Goal: Find specific page/section: Find specific page/section

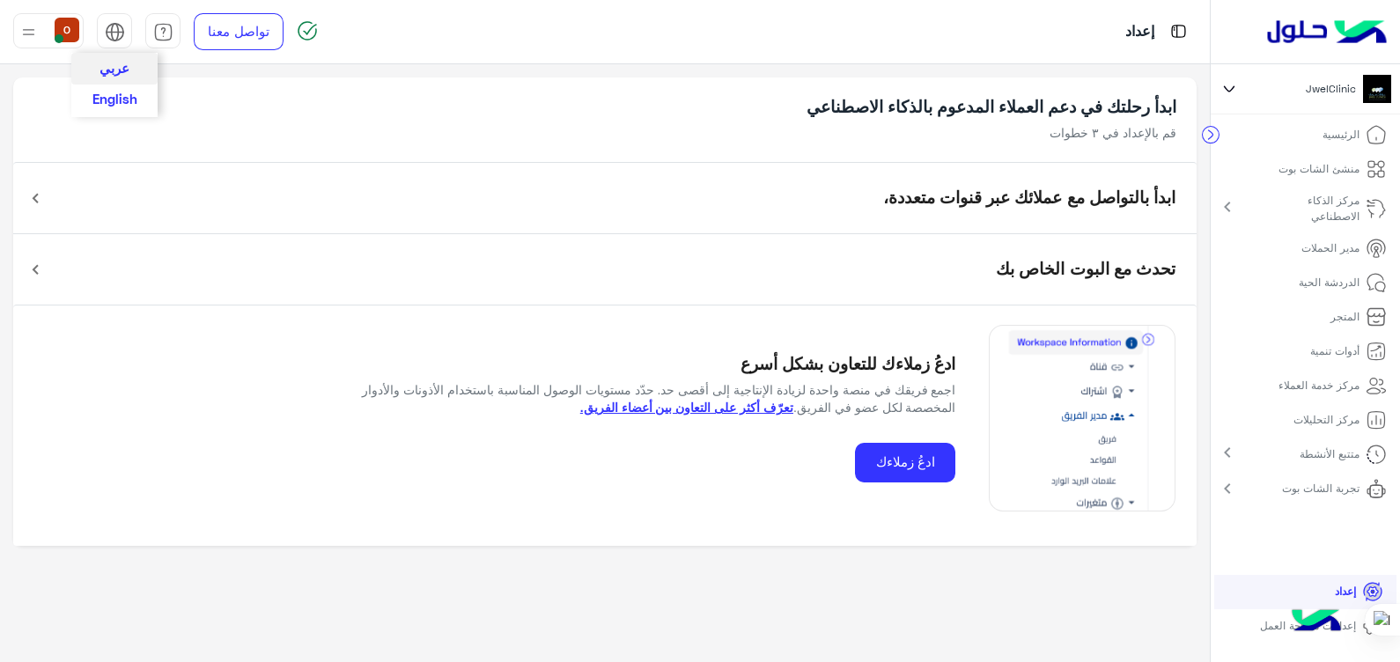
click at [115, 101] on span "English" at bounding box center [114, 99] width 45 height 16
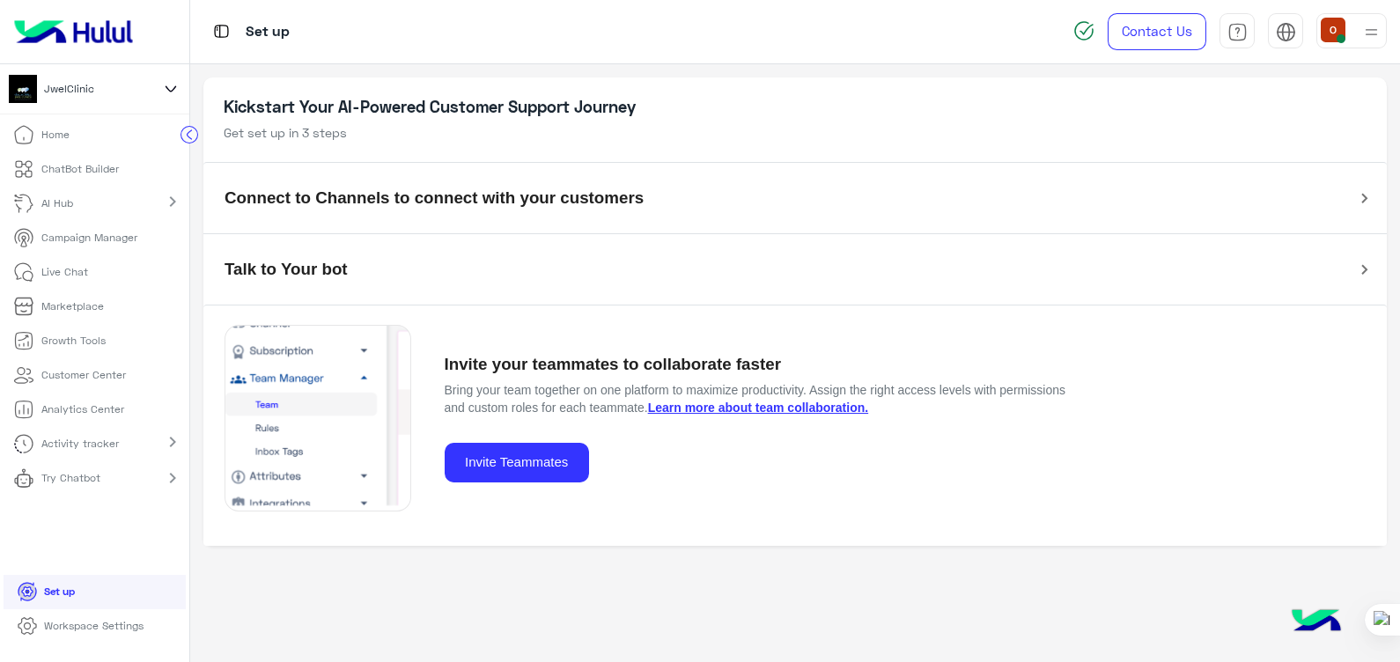
click at [174, 88] on icon at bounding box center [171, 88] width 10 height 5
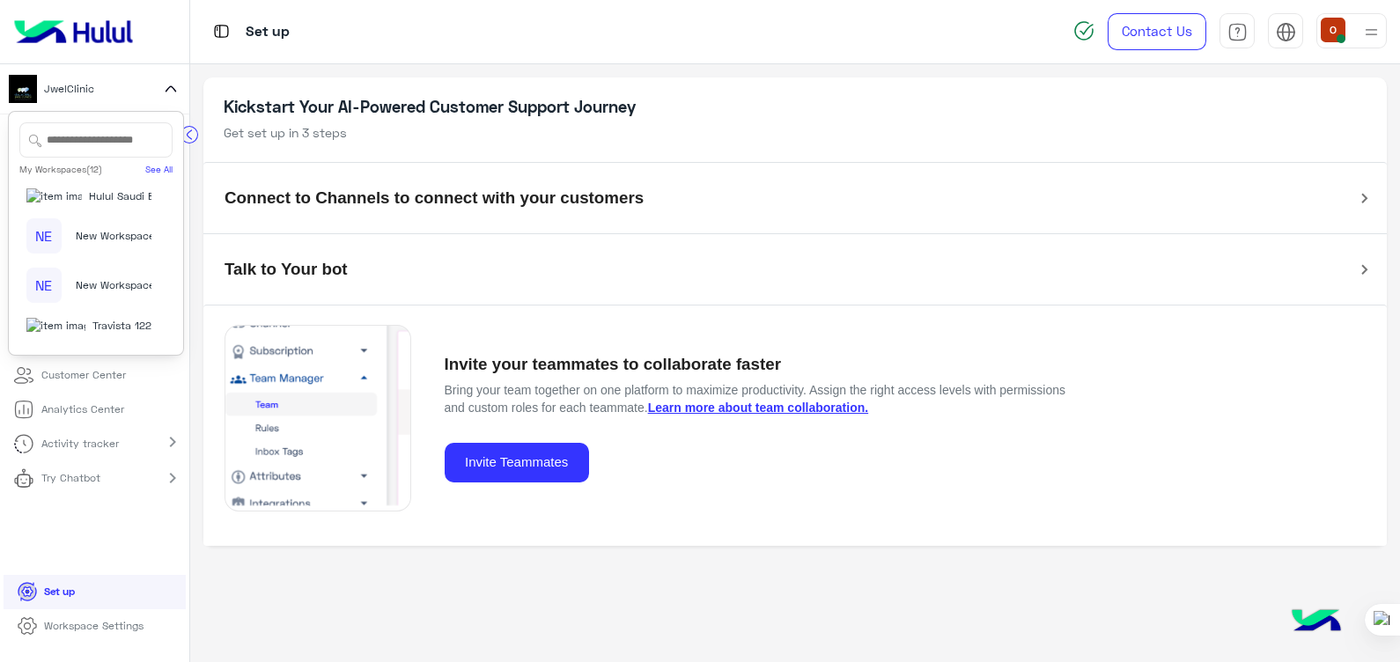
click at [120, 199] on span "Hulul Saudi Bot" at bounding box center [127, 196] width 76 height 16
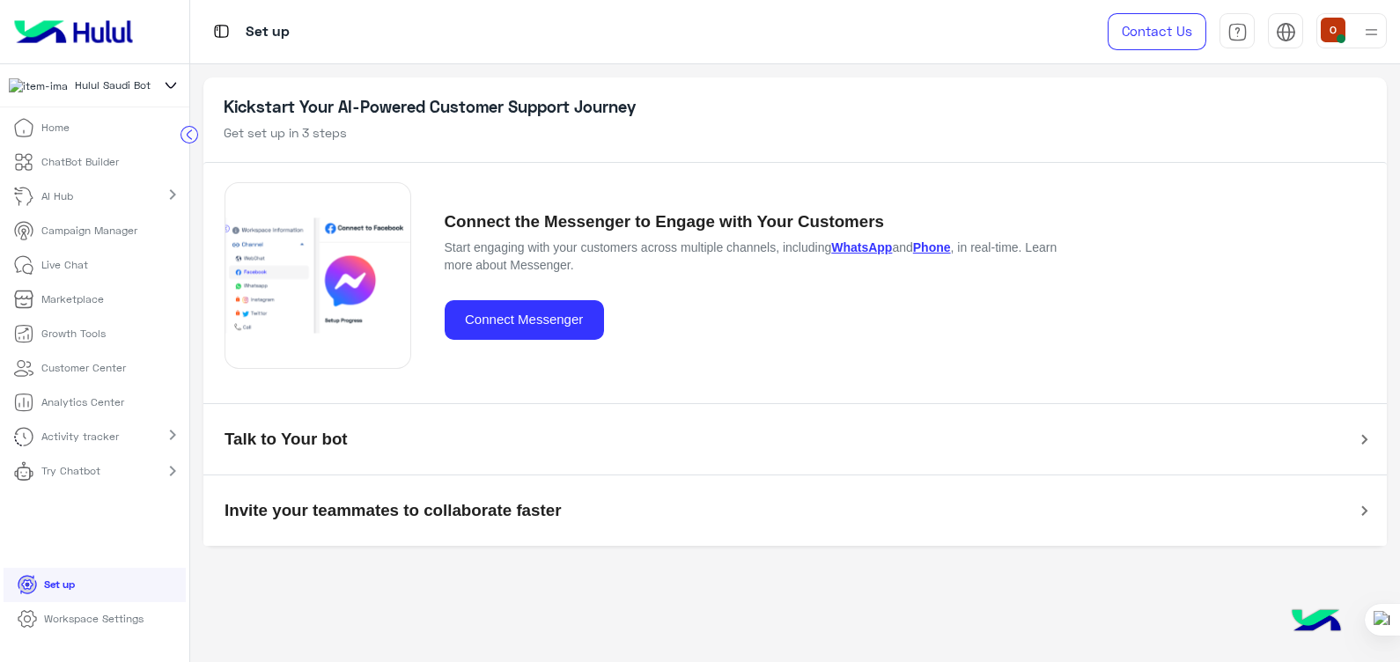
click at [63, 266] on p "Live Chat" at bounding box center [64, 265] width 47 height 16
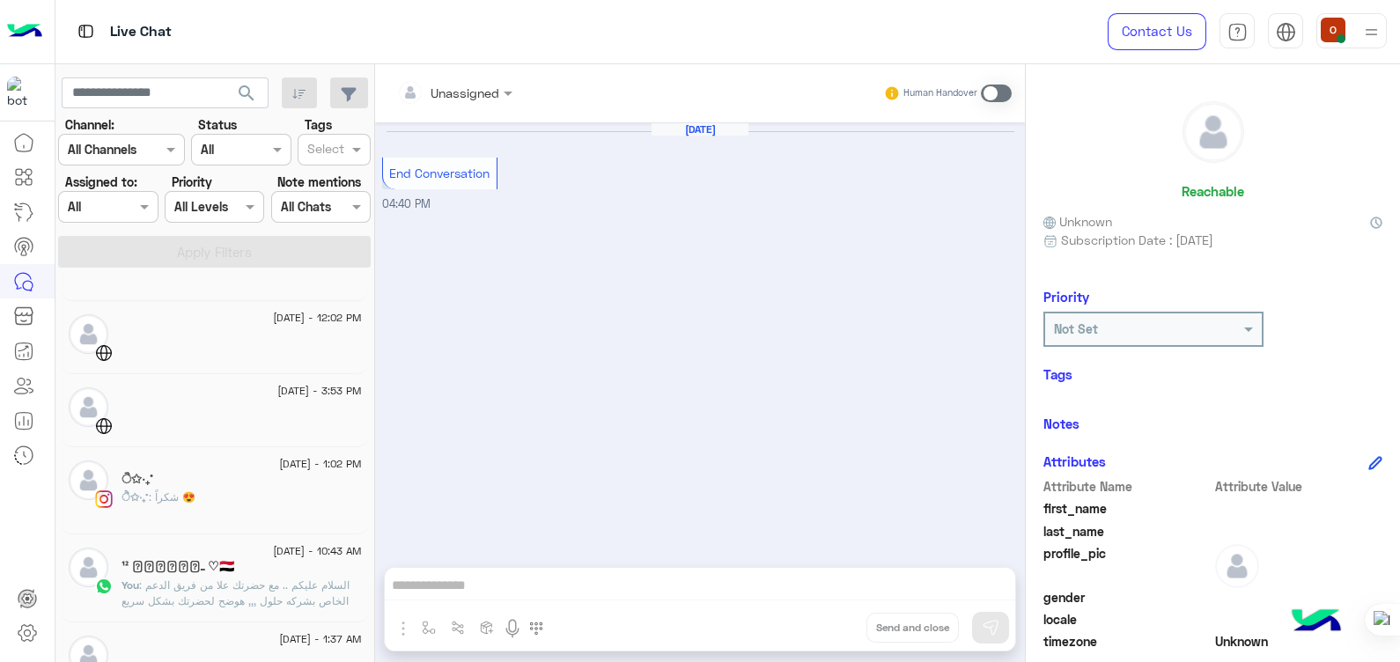
scroll to position [234, 0]
